Goal: Task Accomplishment & Management: Complete application form

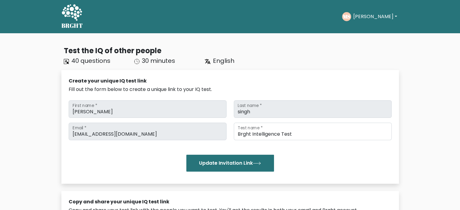
click at [371, 14] on button "Manmeet" at bounding box center [374, 17] width 47 height 8
click at [360, 31] on link "Dashboard" at bounding box center [366, 30] width 48 height 10
click at [367, 15] on button "[PERSON_NAME]" at bounding box center [374, 17] width 47 height 8
click at [363, 39] on link "Profile" at bounding box center [366, 39] width 48 height 10
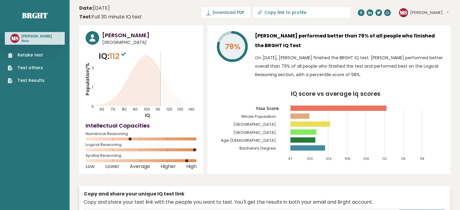
click at [36, 55] on link "Retake test" at bounding box center [26, 55] width 37 height 6
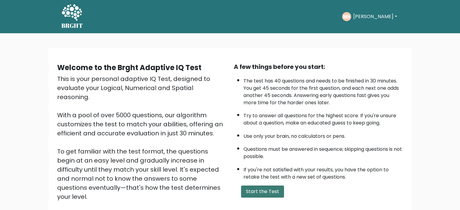
click at [253, 186] on button "Start the Test" at bounding box center [262, 192] width 43 height 12
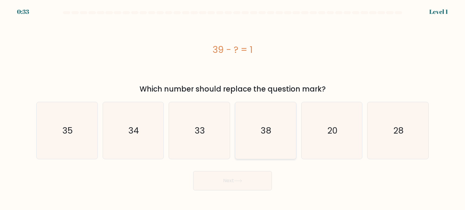
click at [275, 138] on icon "38" at bounding box center [265, 130] width 57 height 57
click at [233, 108] on input "d. 38" at bounding box center [232, 106] width 0 height 3
radio input "true"
click at [241, 181] on icon at bounding box center [238, 180] width 8 height 3
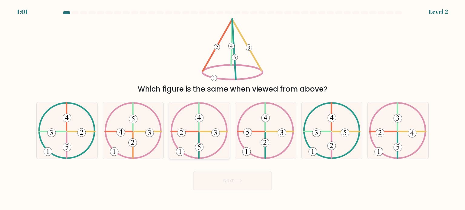
click at [211, 129] on icon at bounding box center [198, 130] width 57 height 57
click at [232, 108] on input "c." at bounding box center [232, 106] width 0 height 3
radio input "true"
click at [231, 178] on button "Next" at bounding box center [232, 180] width 79 height 19
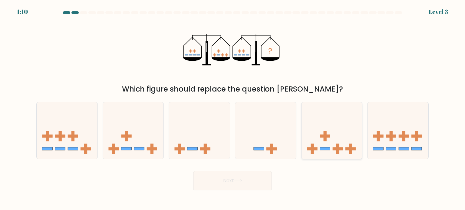
click at [332, 155] on icon at bounding box center [331, 131] width 61 height 50
click at [233, 108] on input "e." at bounding box center [232, 106] width 0 height 3
radio input "true"
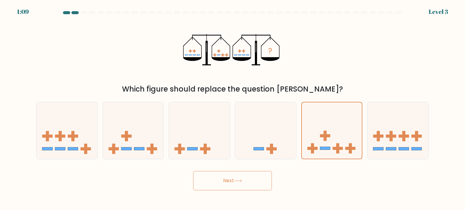
click at [234, 185] on button "Next" at bounding box center [232, 180] width 79 height 19
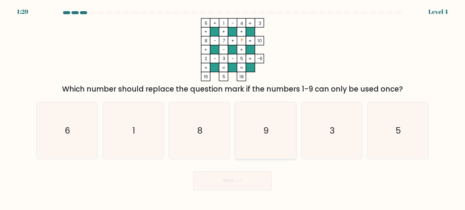
click at [256, 137] on icon "9" at bounding box center [265, 130] width 57 height 57
click at [233, 108] on input "d. 9" at bounding box center [232, 106] width 0 height 3
radio input "true"
click at [245, 181] on button "Next" at bounding box center [232, 180] width 79 height 19
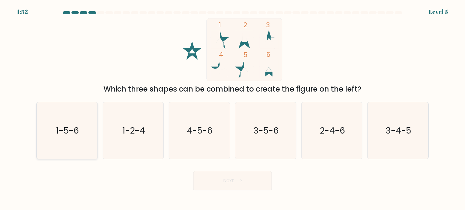
click at [58, 142] on icon "1-5-6" at bounding box center [66, 130] width 57 height 57
click at [232, 108] on input "a. 1-5-6" at bounding box center [232, 106] width 0 height 3
radio input "true"
click at [214, 180] on button "Next" at bounding box center [232, 180] width 79 height 19
click at [224, 187] on button "Next" at bounding box center [232, 180] width 79 height 19
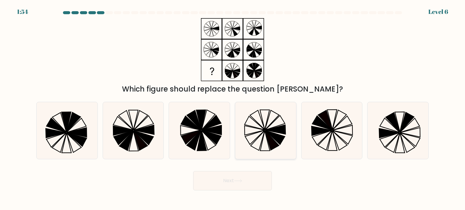
click at [283, 129] on icon at bounding box center [275, 129] width 20 height 9
click at [233, 108] on input "d." at bounding box center [232, 106] width 0 height 3
radio input "true"
click at [250, 185] on button "Next" at bounding box center [232, 180] width 79 height 19
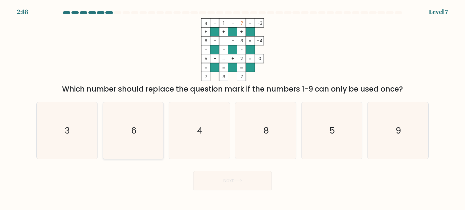
click at [138, 152] on icon "6" at bounding box center [133, 130] width 57 height 57
click at [232, 108] on input "b. 6" at bounding box center [232, 106] width 0 height 3
radio input "true"
click at [243, 186] on button "Next" at bounding box center [232, 180] width 79 height 19
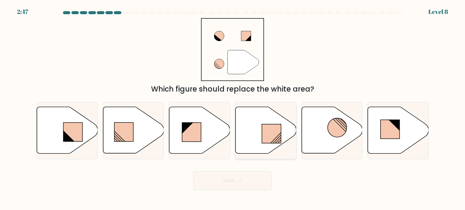
click at [239, 148] on icon at bounding box center [265, 130] width 61 height 47
click at [233, 108] on input "d." at bounding box center [232, 106] width 0 height 3
radio input "true"
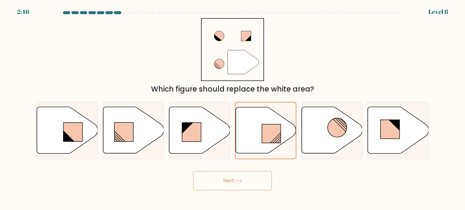
click at [240, 177] on button "Next" at bounding box center [232, 180] width 79 height 19
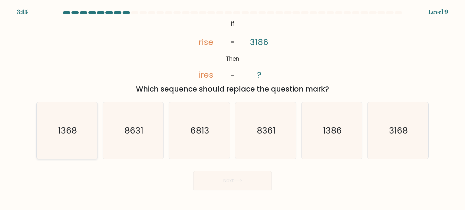
click at [61, 139] on icon "1368" at bounding box center [66, 130] width 57 height 57
click at [232, 108] on input "a. 1368" at bounding box center [232, 106] width 0 height 3
radio input "true"
click at [221, 178] on button "Next" at bounding box center [232, 180] width 79 height 19
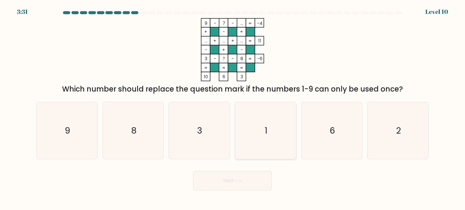
click at [259, 118] on icon "1" at bounding box center [265, 130] width 57 height 57
click at [233, 108] on input "d. 1" at bounding box center [232, 106] width 0 height 3
radio input "true"
click at [240, 190] on button "Next" at bounding box center [232, 180] width 79 height 19
click at [227, 188] on button "Next" at bounding box center [232, 180] width 79 height 19
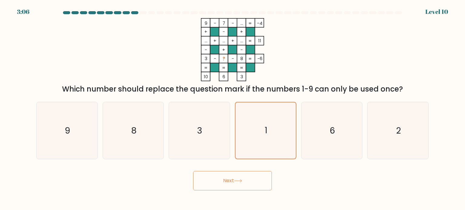
click at [246, 188] on button "Next" at bounding box center [232, 180] width 79 height 19
drag, startPoint x: 246, startPoint y: 188, endPoint x: 210, endPoint y: 181, distance: 36.0
click at [210, 181] on button "Next" at bounding box center [232, 180] width 79 height 19
click at [212, 182] on button "Next" at bounding box center [232, 180] width 79 height 19
click at [291, 60] on icon "9 - 7 - ... -4 + - + ... + ... + ... 11 - + - 3 - ? - 8 = -6 = = = = 10 6 3 =" at bounding box center [232, 49] width 181 height 63
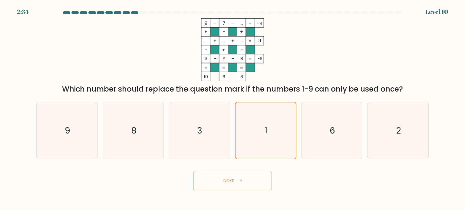
click at [240, 180] on icon at bounding box center [238, 180] width 8 height 3
drag, startPoint x: 240, startPoint y: 180, endPoint x: 208, endPoint y: 176, distance: 32.6
click at [208, 176] on button "Next" at bounding box center [232, 180] width 79 height 19
click at [203, 125] on icon "3" at bounding box center [199, 130] width 57 height 57
click at [232, 108] on input "c. 3" at bounding box center [232, 106] width 0 height 3
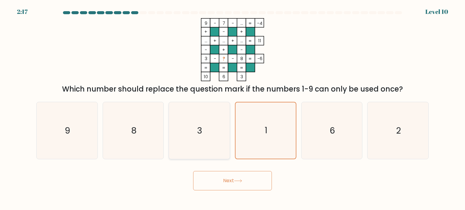
radio input "true"
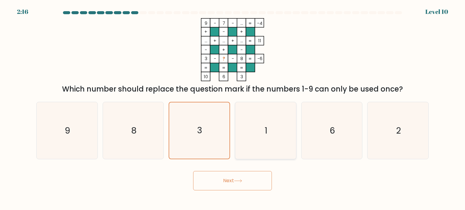
click at [269, 129] on icon "1" at bounding box center [265, 130] width 57 height 57
click at [233, 108] on input "d. 1" at bounding box center [232, 106] width 0 height 3
radio input "true"
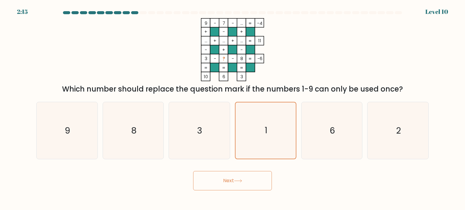
click at [226, 184] on button "Next" at bounding box center [232, 180] width 79 height 19
drag, startPoint x: 226, startPoint y: 184, endPoint x: 232, endPoint y: 186, distance: 6.8
click at [232, 186] on button "Next" at bounding box center [232, 180] width 79 height 19
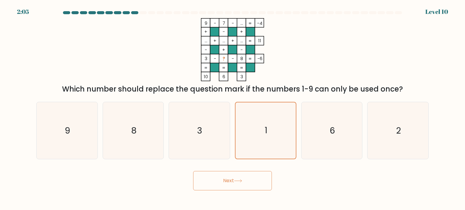
click at [213, 186] on button "Next" at bounding box center [232, 180] width 79 height 19
click at [224, 181] on button "Next" at bounding box center [232, 180] width 79 height 19
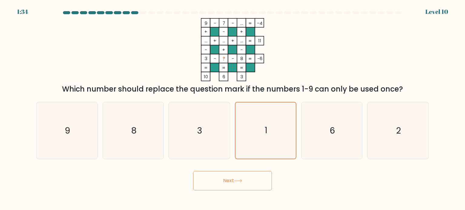
click at [224, 181] on button "Next" at bounding box center [232, 180] width 79 height 19
click at [417, 58] on div "9 - 7 - ... -4 + - + ... + ... + ... 11 - + - 3 - ? - 8 = -6 = = = = 10 6 3 = W…" at bounding box center [232, 56] width 399 height 77
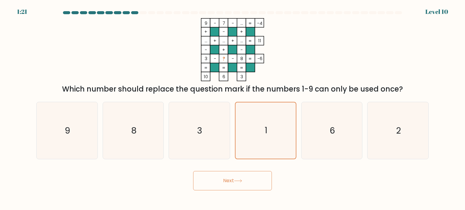
click at [228, 180] on button "Next" at bounding box center [232, 180] width 79 height 19
click at [224, 184] on button "Next" at bounding box center [232, 180] width 79 height 19
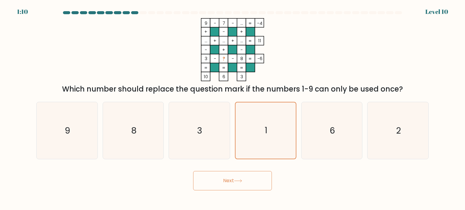
click at [224, 184] on button "Next" at bounding box center [232, 180] width 79 height 19
click at [384, 70] on div "9 - 7 - ... -4 + - + ... + ... + ... 11 - + - 3 - ? - 8 = -6 = = = = 10 6 3 = W…" at bounding box center [232, 56] width 399 height 77
click at [238, 178] on button "Next" at bounding box center [232, 180] width 79 height 19
drag, startPoint x: 238, startPoint y: 178, endPoint x: 218, endPoint y: 188, distance: 22.1
click at [218, 188] on button "Next" at bounding box center [232, 180] width 79 height 19
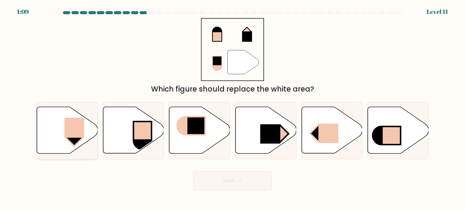
click at [49, 132] on icon at bounding box center [67, 130] width 61 height 47
click at [232, 108] on input "a." at bounding box center [232, 106] width 0 height 3
radio input "true"
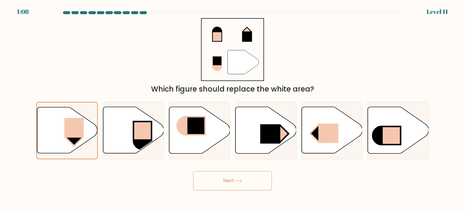
click at [221, 180] on button "Next" at bounding box center [232, 180] width 79 height 19
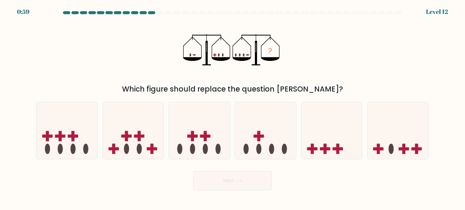
click at [336, 62] on div "? Which figure should replace the question mark?" at bounding box center [232, 56] width 399 height 77
click at [404, 139] on icon at bounding box center [397, 131] width 61 height 50
click at [233, 108] on input "f." at bounding box center [232, 106] width 0 height 3
radio input "true"
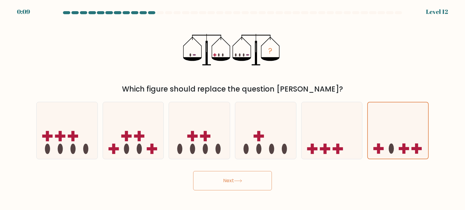
click at [235, 181] on button "Next" at bounding box center [232, 180] width 79 height 19
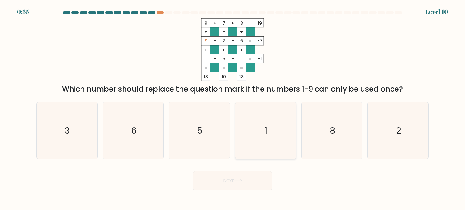
click at [278, 118] on icon "1" at bounding box center [265, 130] width 57 height 57
click at [233, 108] on input "d. 1" at bounding box center [232, 106] width 0 height 3
radio input "true"
click at [247, 183] on button "Next" at bounding box center [232, 180] width 79 height 19
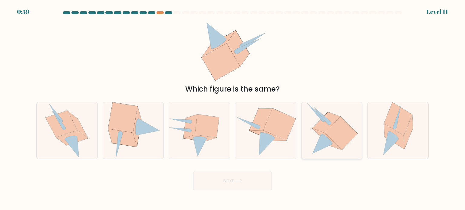
click at [344, 138] on icon at bounding box center [341, 133] width 33 height 33
click at [233, 108] on input "e." at bounding box center [232, 106] width 0 height 3
radio input "true"
click at [235, 182] on icon at bounding box center [238, 180] width 8 height 3
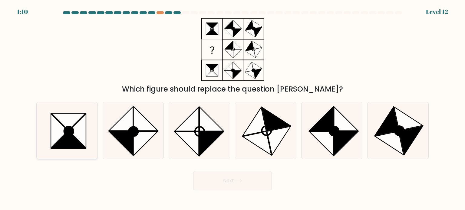
click at [82, 131] on icon at bounding box center [77, 131] width 17 height 34
click at [232, 108] on input "a." at bounding box center [232, 106] width 0 height 3
radio input "true"
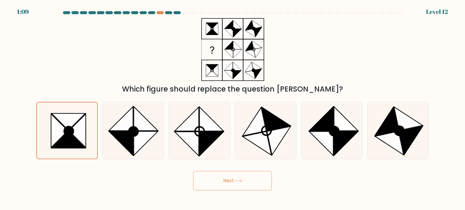
click at [235, 183] on button "Next" at bounding box center [232, 180] width 79 height 19
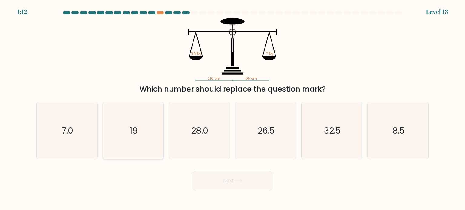
click at [147, 125] on icon "19" at bounding box center [133, 130] width 57 height 57
click at [232, 108] on input "b. 19" at bounding box center [232, 106] width 0 height 3
radio input "true"
click at [234, 185] on button "Next" at bounding box center [232, 180] width 79 height 19
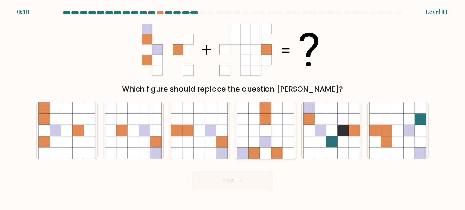
click at [273, 134] on icon at bounding box center [276, 130] width 11 height 11
click at [233, 108] on input "d." at bounding box center [232, 106] width 0 height 3
radio input "true"
click at [265, 184] on button "Next" at bounding box center [232, 180] width 79 height 19
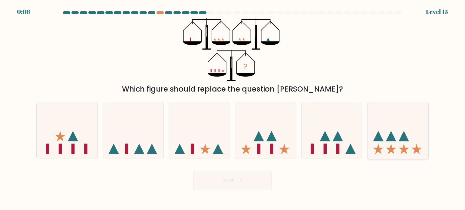
click at [373, 137] on icon at bounding box center [397, 131] width 61 height 50
click at [233, 108] on input "f." at bounding box center [232, 106] width 0 height 3
radio input "true"
click at [226, 184] on button "Next" at bounding box center [232, 180] width 79 height 19
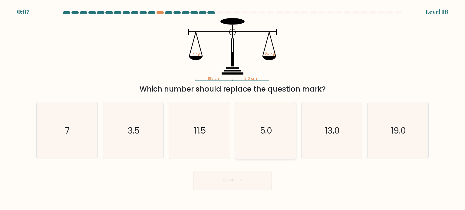
click at [281, 146] on icon "5.0" at bounding box center [265, 130] width 57 height 57
click at [233, 108] on input "d. 5.0" at bounding box center [232, 106] width 0 height 3
radio input "true"
click at [237, 183] on button "Next" at bounding box center [232, 180] width 79 height 19
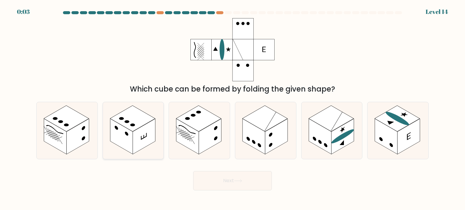
click at [150, 145] on icon at bounding box center [133, 130] width 61 height 57
click at [232, 108] on input "b." at bounding box center [232, 106] width 0 height 3
radio input "true"
click at [236, 186] on button "Next" at bounding box center [232, 180] width 79 height 19
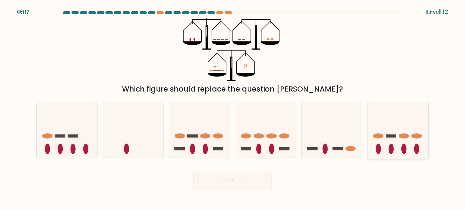
click at [377, 143] on icon at bounding box center [397, 131] width 61 height 50
click at [233, 108] on input "f." at bounding box center [232, 106] width 0 height 3
radio input "true"
click at [377, 143] on icon at bounding box center [398, 131] width 60 height 50
click at [233, 108] on input "f." at bounding box center [232, 106] width 0 height 3
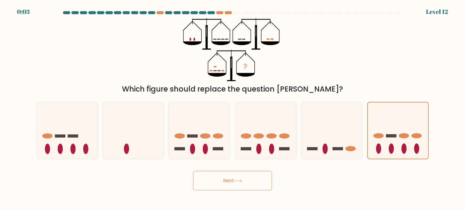
click at [247, 172] on button "Next" at bounding box center [232, 180] width 79 height 19
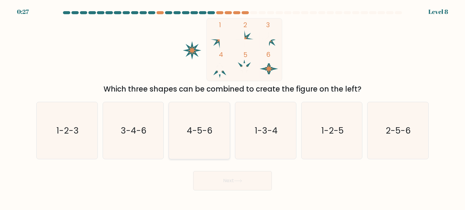
click at [195, 148] on icon "4-5-6" at bounding box center [199, 130] width 57 height 57
click at [232, 108] on input "c. 4-5-6" at bounding box center [232, 106] width 0 height 3
radio input "true"
click at [219, 184] on button "Next" at bounding box center [232, 180] width 79 height 19
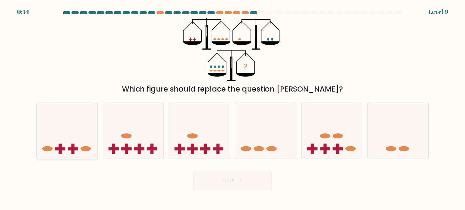
click at [80, 134] on icon at bounding box center [67, 131] width 61 height 50
click at [232, 108] on input "a." at bounding box center [232, 106] width 0 height 3
radio input "true"
click at [208, 179] on button "Next" at bounding box center [232, 180] width 79 height 19
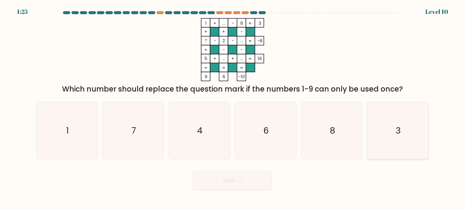
click at [415, 145] on icon "3" at bounding box center [397, 130] width 57 height 57
click at [233, 108] on input "f. 3" at bounding box center [232, 106] width 0 height 3
radio input "true"
click at [226, 178] on button "Next" at bounding box center [232, 180] width 79 height 19
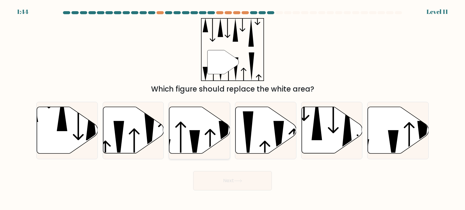
click at [200, 114] on icon at bounding box center [199, 130] width 61 height 47
click at [232, 108] on input "c." at bounding box center [232, 106] width 0 height 3
radio input "true"
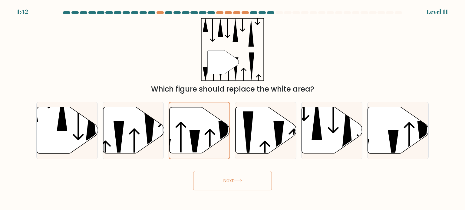
click at [235, 184] on button "Next" at bounding box center [232, 180] width 79 height 19
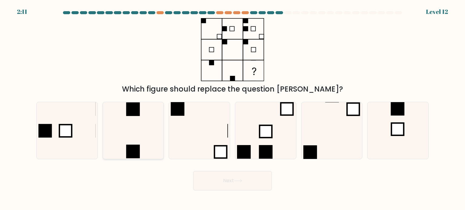
click at [125, 117] on icon at bounding box center [133, 130] width 57 height 57
click at [232, 108] on input "b." at bounding box center [232, 106] width 0 height 3
radio input "true"
click at [227, 184] on button "Next" at bounding box center [232, 180] width 79 height 19
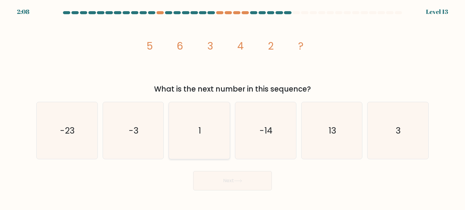
click at [202, 127] on icon "1" at bounding box center [199, 130] width 57 height 57
click at [232, 108] on input "c. 1" at bounding box center [232, 106] width 0 height 3
radio input "true"
click at [251, 182] on button "Next" at bounding box center [232, 180] width 79 height 19
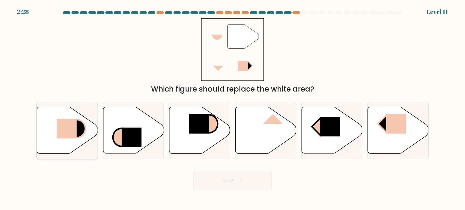
click at [73, 132] on rect at bounding box center [67, 129] width 20 height 20
click at [232, 108] on input "a." at bounding box center [232, 106] width 0 height 3
radio input "true"
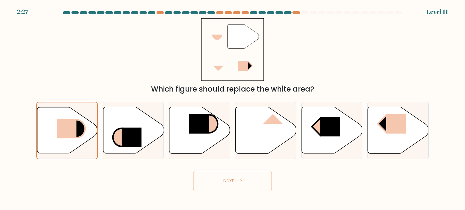
click at [244, 174] on button "Next" at bounding box center [232, 180] width 79 height 19
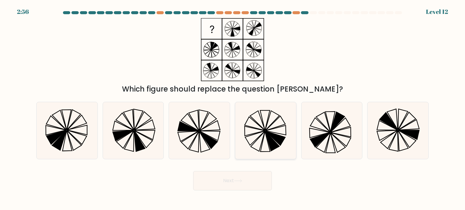
click at [273, 120] on icon at bounding box center [265, 130] width 57 height 57
click at [233, 108] on input "d." at bounding box center [232, 106] width 0 height 3
radio input "true"
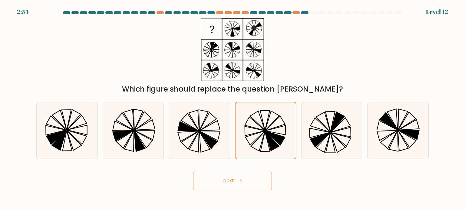
click at [234, 179] on button "Next" at bounding box center [232, 180] width 79 height 19
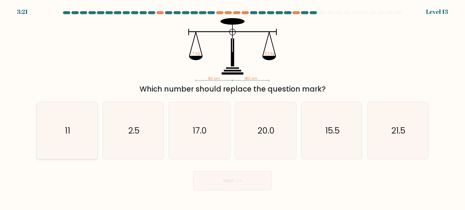
click at [82, 127] on icon "11" at bounding box center [66, 130] width 57 height 57
click at [232, 108] on input "a. 11" at bounding box center [232, 106] width 0 height 3
radio input "true"
click at [232, 186] on button "Next" at bounding box center [232, 180] width 79 height 19
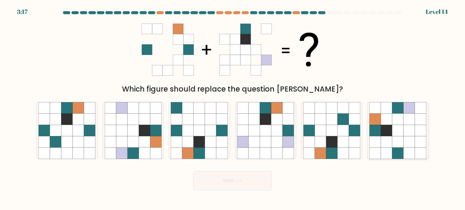
click at [403, 137] on icon at bounding box center [397, 141] width 11 height 11
click at [233, 108] on input "f." at bounding box center [232, 106] width 0 height 3
radio input "true"
click at [244, 183] on button "Next" at bounding box center [232, 180] width 79 height 19
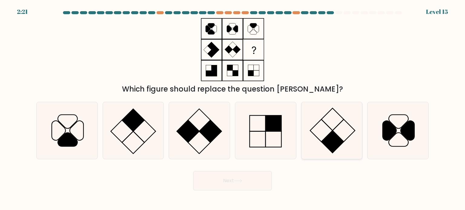
click at [326, 131] on icon at bounding box center [331, 130] width 57 height 57
click at [233, 108] on input "e." at bounding box center [232, 106] width 0 height 3
radio input "true"
click at [249, 177] on button "Next" at bounding box center [232, 180] width 79 height 19
click at [240, 182] on icon at bounding box center [238, 180] width 8 height 3
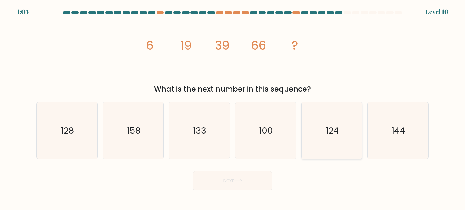
click at [346, 140] on icon "124" at bounding box center [331, 130] width 57 height 57
click at [233, 108] on input "e. 124" at bounding box center [232, 106] width 0 height 3
radio input "true"
click at [240, 188] on button "Next" at bounding box center [232, 180] width 79 height 19
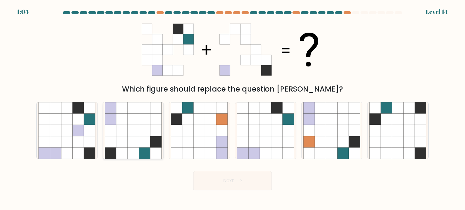
click at [150, 150] on icon at bounding box center [144, 153] width 11 height 11
click at [232, 108] on input "b." at bounding box center [232, 106] width 0 height 3
radio input "true"
click at [244, 180] on button "Next" at bounding box center [232, 180] width 79 height 19
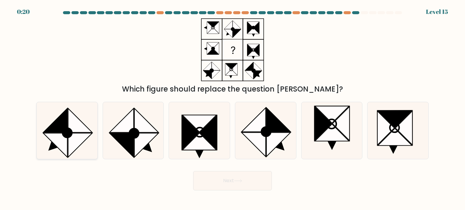
click at [60, 127] on icon at bounding box center [55, 120] width 24 height 24
click at [232, 108] on input "a." at bounding box center [232, 106] width 0 height 3
radio input "true"
click at [221, 177] on button "Next" at bounding box center [232, 180] width 79 height 19
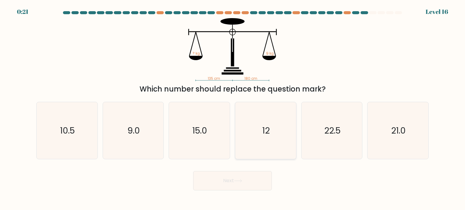
click at [260, 142] on icon "12" at bounding box center [265, 130] width 57 height 57
click at [233, 108] on input "d. 12" at bounding box center [232, 106] width 0 height 3
radio input "true"
click at [252, 181] on button "Next" at bounding box center [232, 180] width 79 height 19
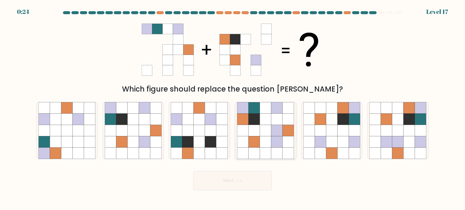
click at [273, 134] on icon at bounding box center [276, 130] width 11 height 11
click at [233, 108] on input "d." at bounding box center [232, 106] width 0 height 3
radio input "true"
click at [239, 176] on button "Next" at bounding box center [232, 180] width 79 height 19
click at [253, 177] on button "Next" at bounding box center [232, 180] width 79 height 19
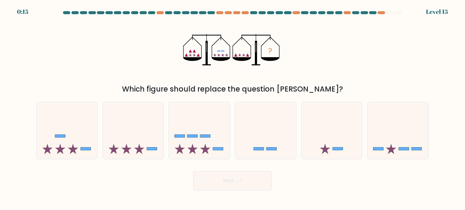
click at [253, 177] on button "Next" at bounding box center [232, 180] width 79 height 19
click at [339, 138] on icon at bounding box center [331, 131] width 61 height 50
click at [233, 108] on input "e." at bounding box center [232, 106] width 0 height 3
radio input "true"
click at [218, 180] on button "Next" at bounding box center [232, 180] width 79 height 19
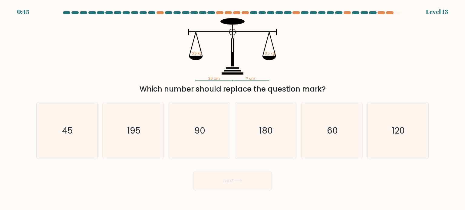
click at [218, 180] on button "Next" at bounding box center [232, 180] width 79 height 19
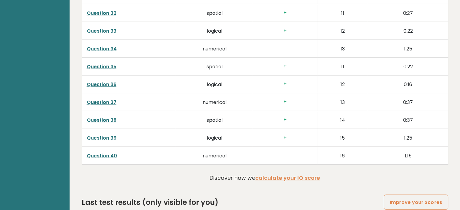
scroll to position [1513, 0]
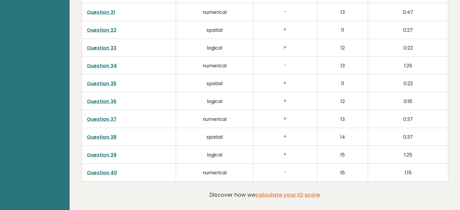
click at [105, 169] on link "Question 40" at bounding box center [102, 172] width 30 height 7
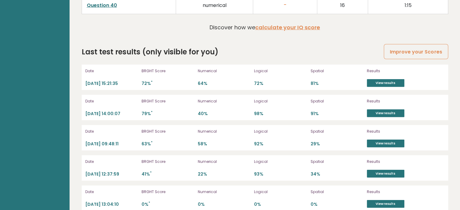
scroll to position [1683, 0]
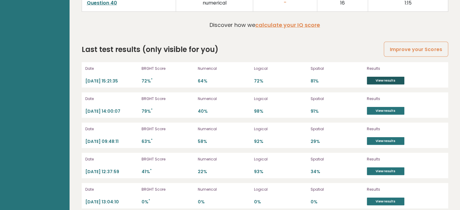
click at [386, 77] on link "View results" at bounding box center [386, 81] width 38 height 8
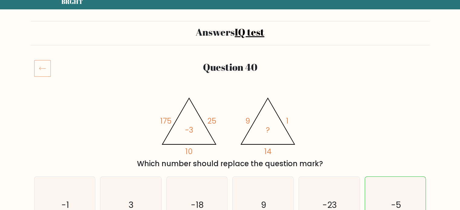
scroll to position [18, 0]
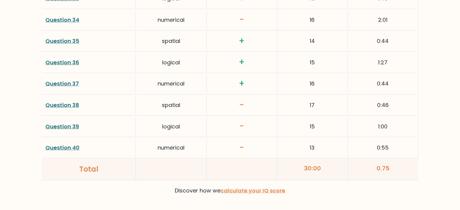
scroll to position [1581, 0]
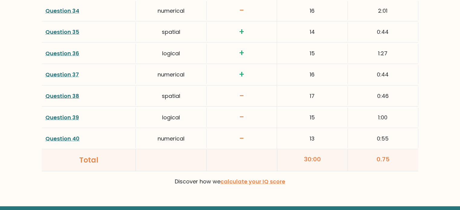
click at [69, 136] on link "Question 40" at bounding box center [62, 139] width 34 height 8
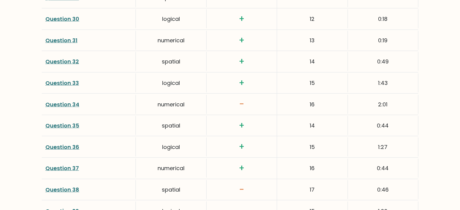
scroll to position [1484, 0]
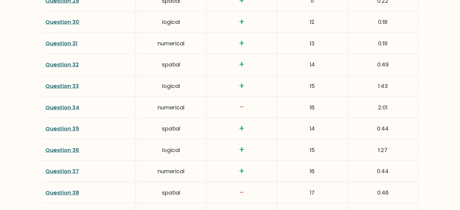
click at [62, 104] on link "Question 34" at bounding box center [62, 108] width 34 height 8
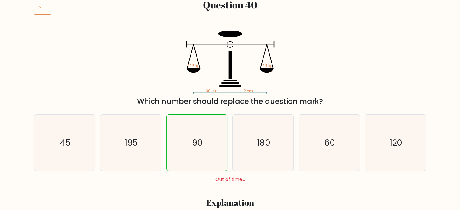
scroll to position [270, 0]
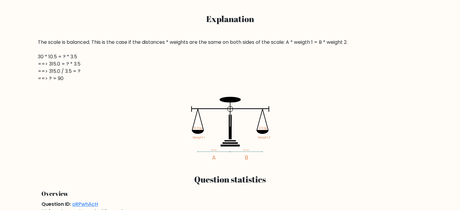
drag, startPoint x: 463, startPoint y: 46, endPoint x: 215, endPoint y: 59, distance: 248.7
click at [215, 59] on div "The scale is balanced. This is the case if the distances * weights are the same…" at bounding box center [230, 61] width 385 height 44
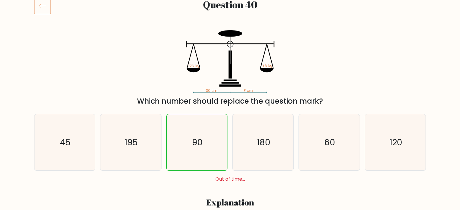
scroll to position [86, 0]
drag, startPoint x: 460, startPoint y: 4, endPoint x: 39, endPoint y: 3, distance: 420.5
click at [39, 3] on icon at bounding box center [42, 6] width 17 height 17
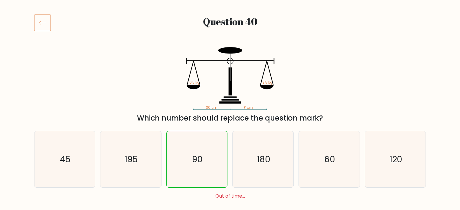
scroll to position [62, 0]
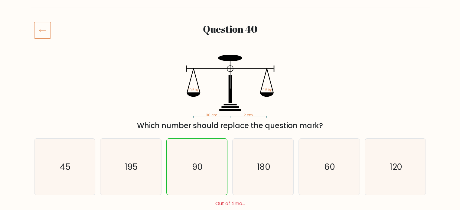
click at [42, 37] on icon at bounding box center [42, 30] width 17 height 17
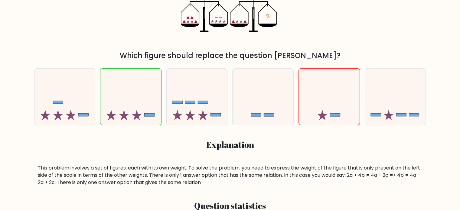
scroll to position [121, 0]
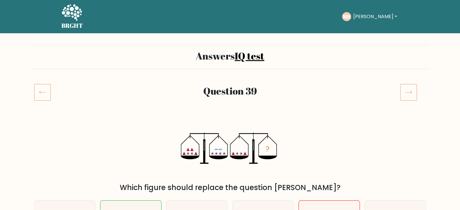
click at [45, 94] on icon at bounding box center [42, 92] width 17 height 17
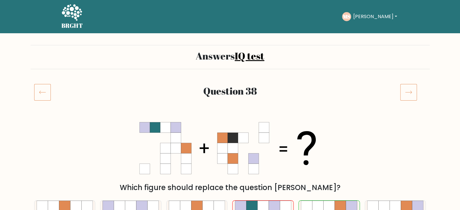
click at [408, 94] on icon at bounding box center [408, 92] width 17 height 17
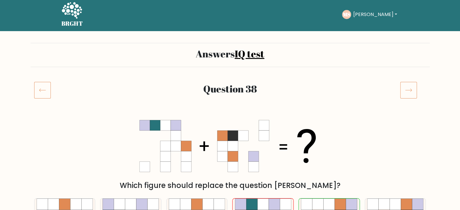
drag, startPoint x: 463, startPoint y: 30, endPoint x: 463, endPoint y: 38, distance: 8.5
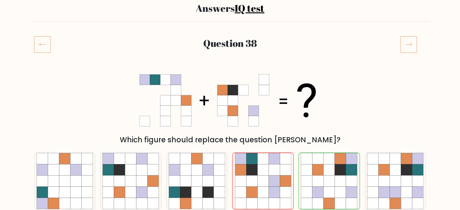
scroll to position [48, 0]
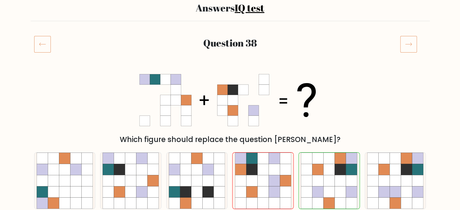
drag, startPoint x: 463, startPoint y: 38, endPoint x: 305, endPoint y: 44, distance: 158.9
click at [305, 44] on h2 "Question 38" at bounding box center [229, 42] width 325 height 11
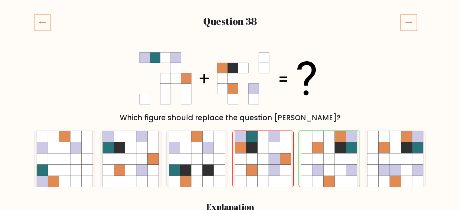
scroll to position [73, 0]
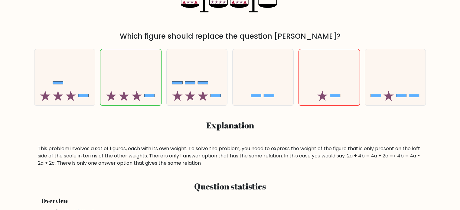
scroll to position [178, 0]
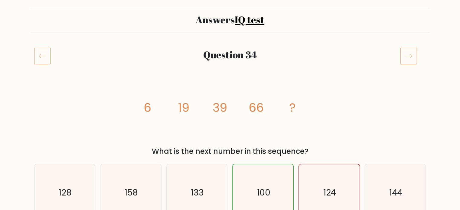
scroll to position [29, 0]
